Goal: Go to known website: Go to known website

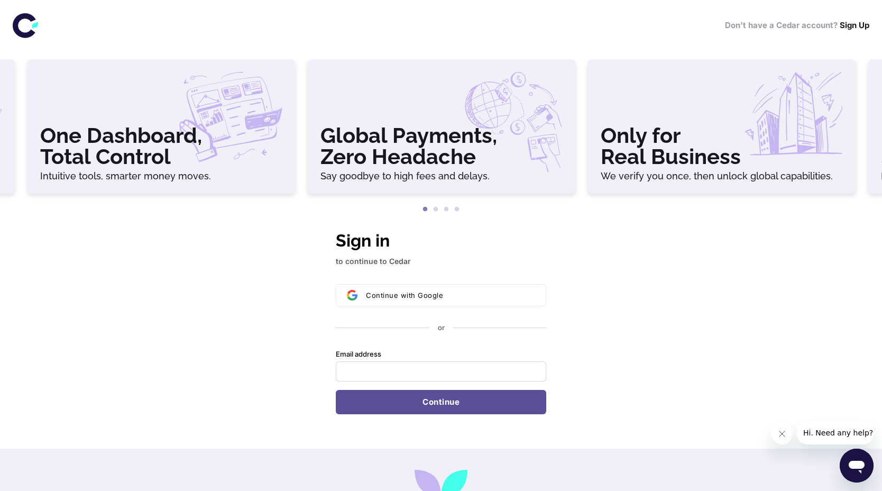
click at [21, 22] on icon at bounding box center [25, 25] width 25 height 25
click at [21, 29] on icon at bounding box center [25, 25] width 25 height 25
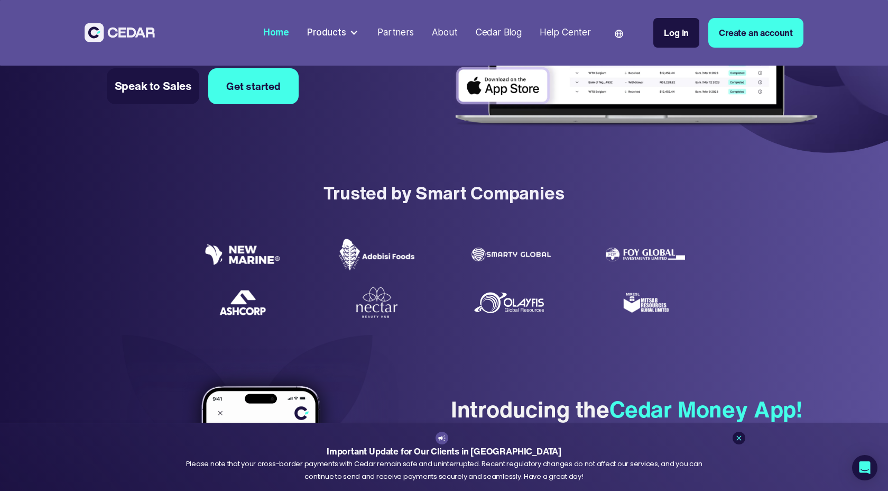
scroll to position [96, 0]
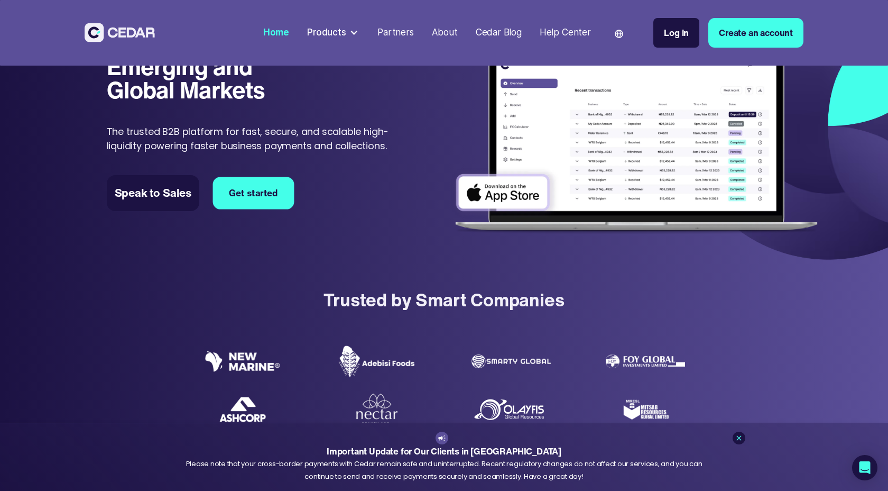
click at [256, 209] on div "Speak to Sales Get started" at bounding box center [203, 193] width 192 height 36
